Goal: Information Seeking & Learning: Find specific fact

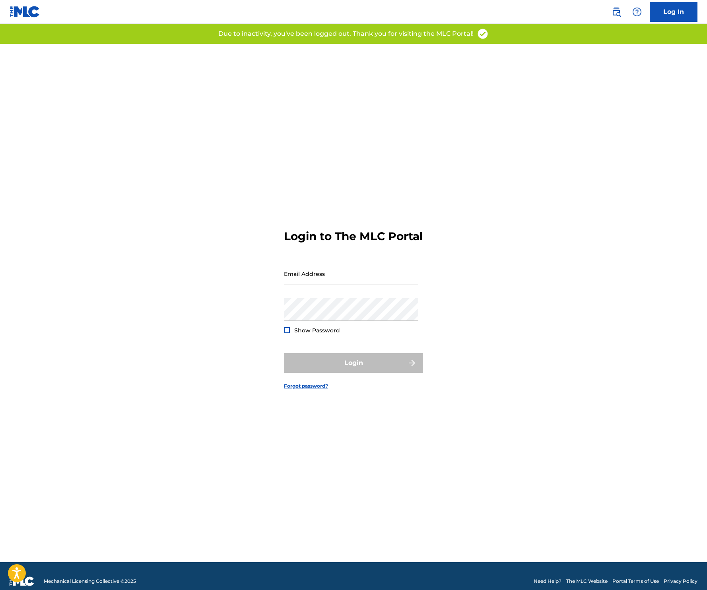
click at [314, 283] on input "Email Address" at bounding box center [351, 273] width 134 height 23
type input "[EMAIL_ADDRESS][DOMAIN_NAME]"
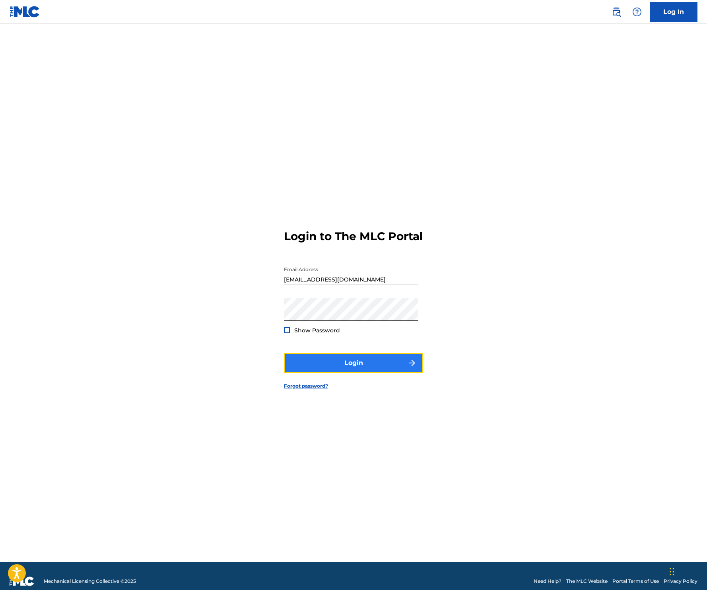
click at [354, 367] on button "Login" at bounding box center [353, 363] width 139 height 20
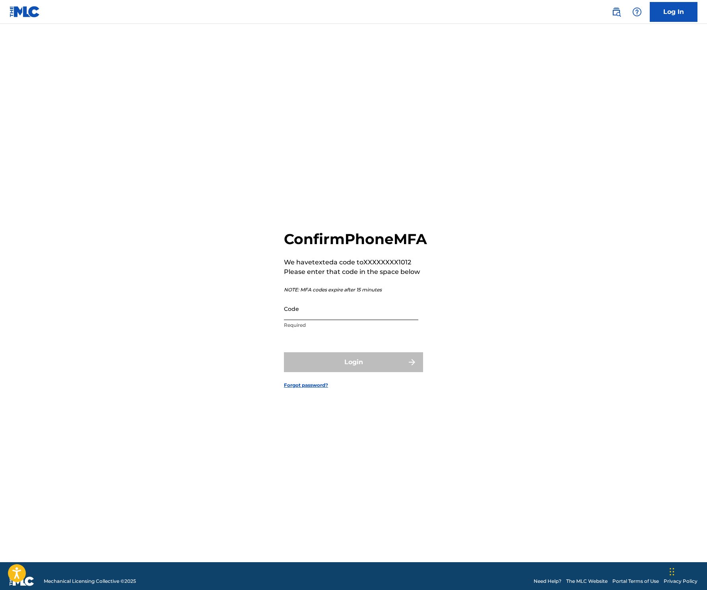
click at [304, 320] on input "Code" at bounding box center [351, 308] width 134 height 23
type input "200091"
click at [370, 368] on button "Login" at bounding box center [353, 362] width 139 height 20
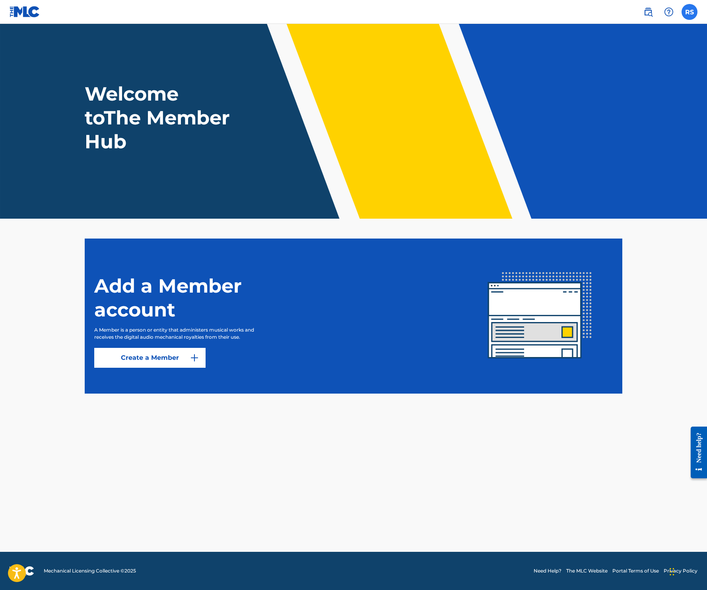
click at [686, 13] on label at bounding box center [689, 12] width 16 height 16
click at [689, 12] on input "RS [PERSON_NAME] [EMAIL_ADDRESS][DOMAIN_NAME] Notification Preferences Profile …" at bounding box center [689, 12] width 0 height 0
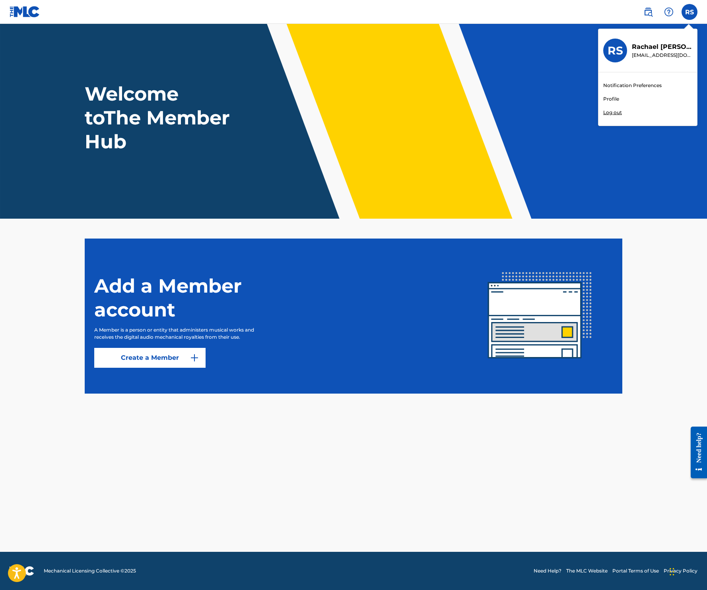
click at [13, 17] on img at bounding box center [25, 12] width 31 height 12
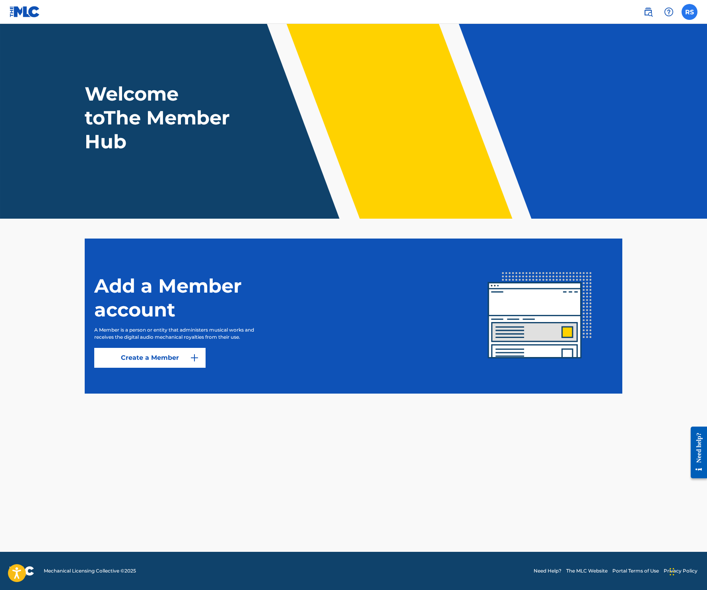
click at [693, 10] on label at bounding box center [689, 12] width 16 height 16
click at [689, 12] on input "RS [PERSON_NAME] [EMAIL_ADDRESS][DOMAIN_NAME] Notification Preferences Profile …" at bounding box center [689, 12] width 0 height 0
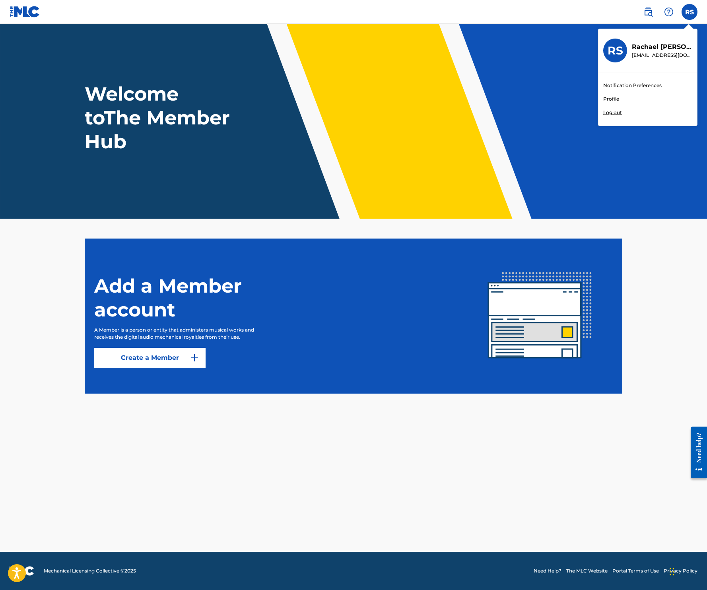
click at [608, 97] on link "Profile" at bounding box center [611, 98] width 16 height 7
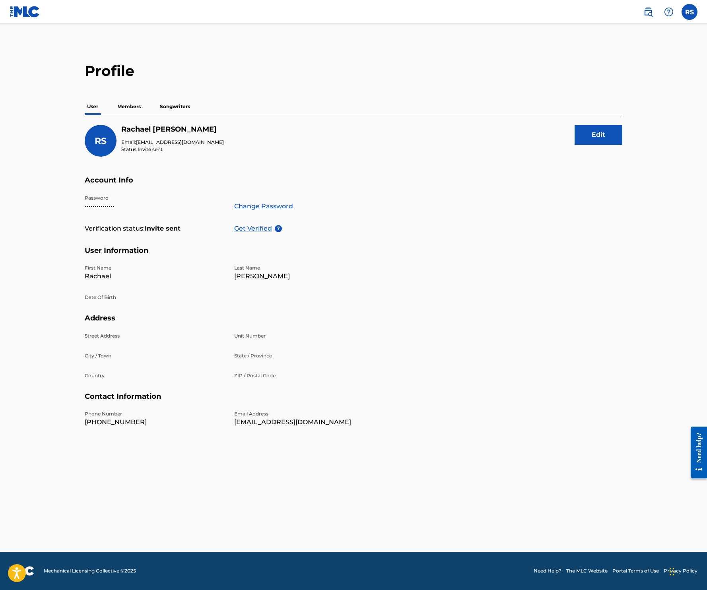
click at [31, 13] on img at bounding box center [25, 12] width 31 height 12
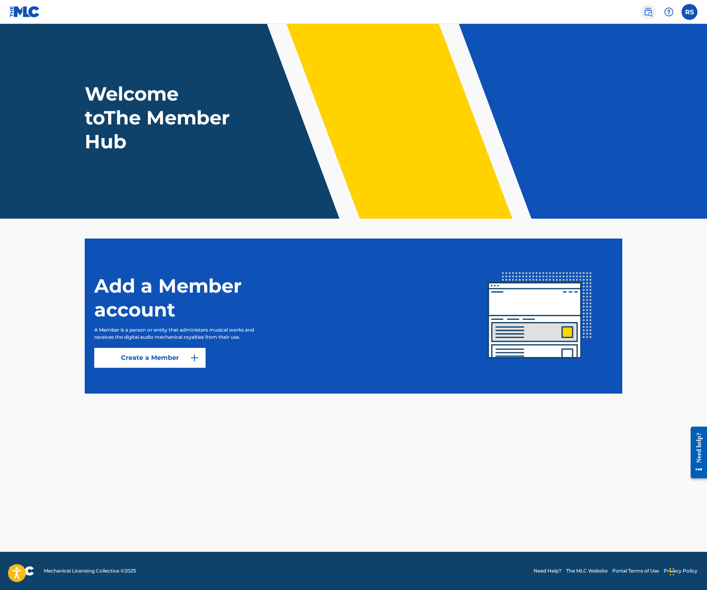
click at [650, 11] on img at bounding box center [648, 12] width 10 height 10
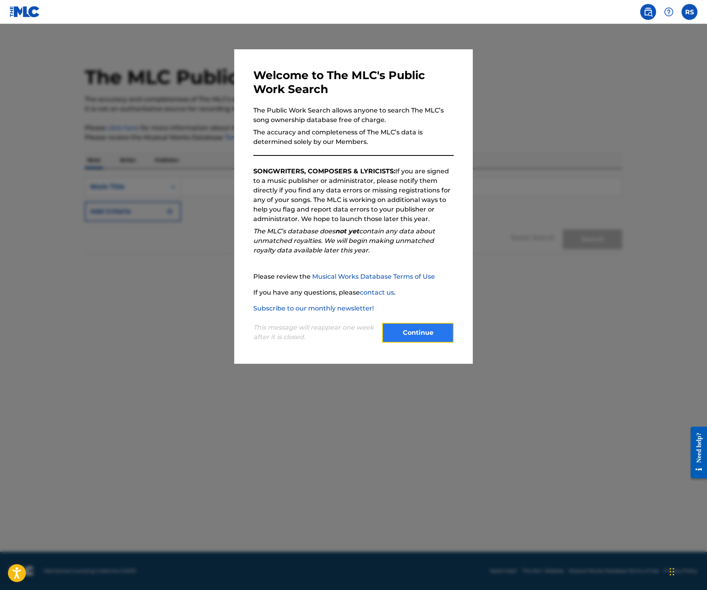
click at [420, 336] on button "Continue" at bounding box center [418, 333] width 72 height 20
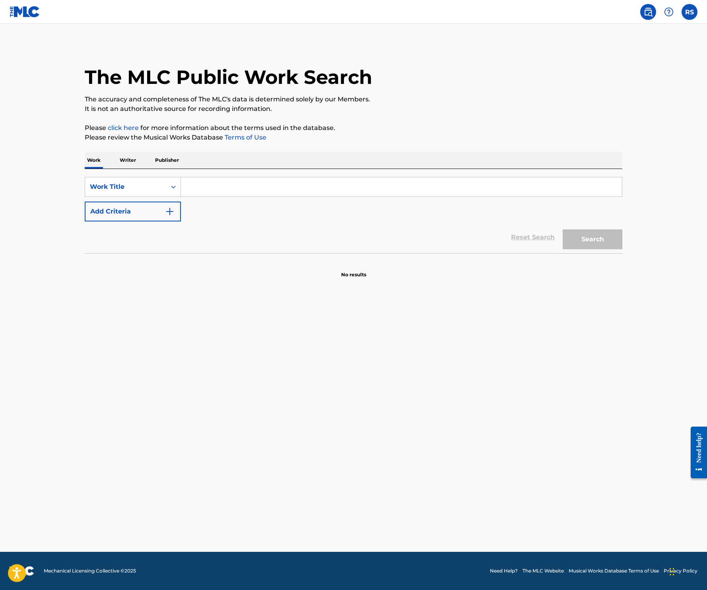
click at [34, 10] on img at bounding box center [25, 12] width 31 height 12
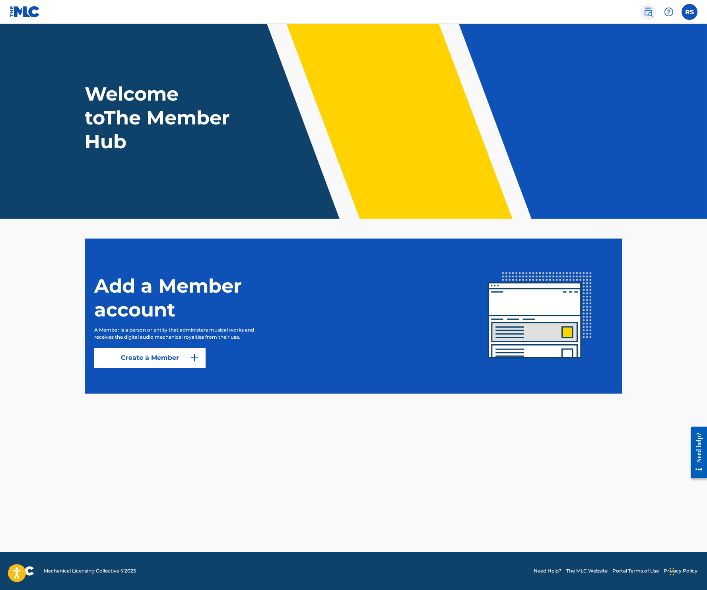
click at [649, 11] on img at bounding box center [648, 12] width 10 height 10
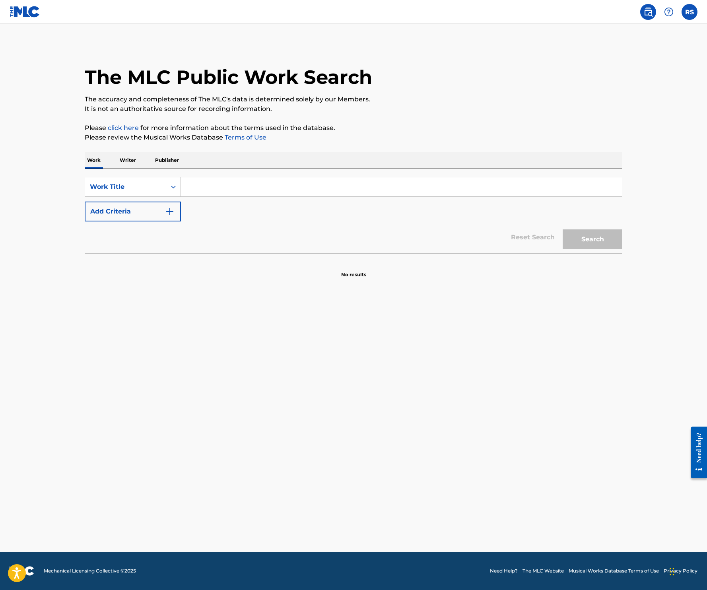
click at [135, 161] on p "Writer" at bounding box center [127, 160] width 21 height 17
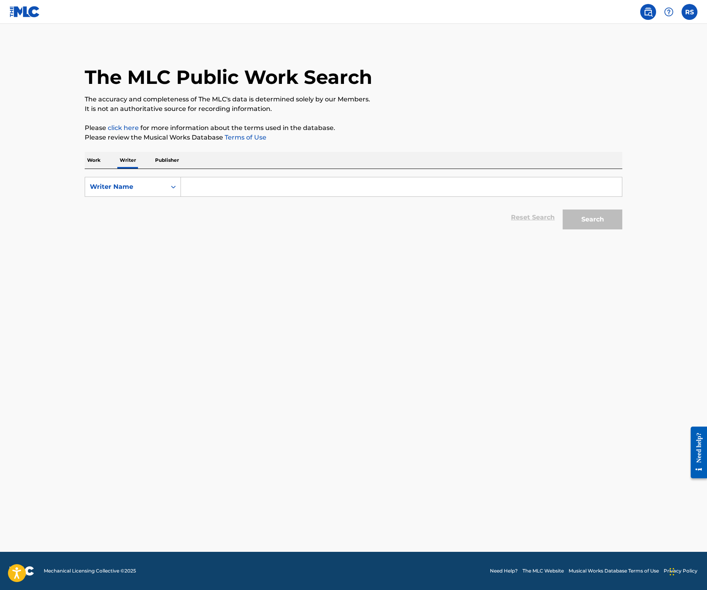
click at [227, 185] on input "Search Form" at bounding box center [401, 186] width 441 height 19
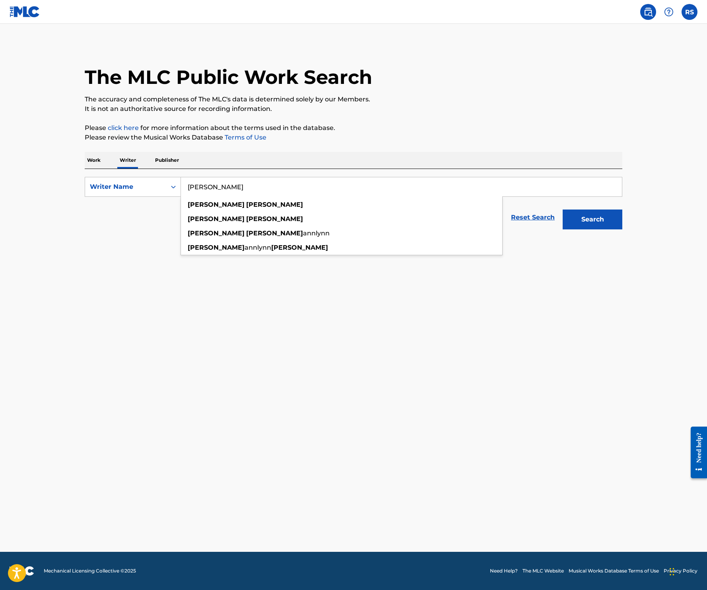
type input "[PERSON_NAME]"
click at [562, 209] on button "Search" at bounding box center [592, 219] width 60 height 20
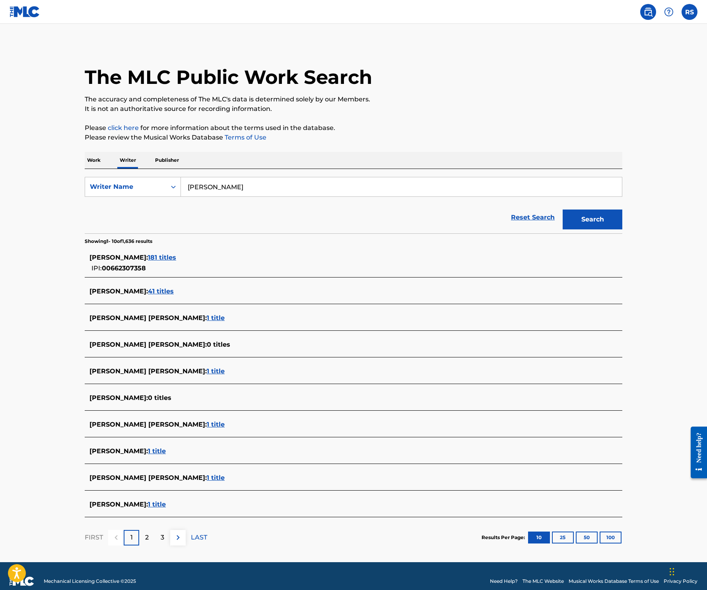
click at [29, 8] on img at bounding box center [25, 12] width 31 height 12
